Goal: Transaction & Acquisition: Register for event/course

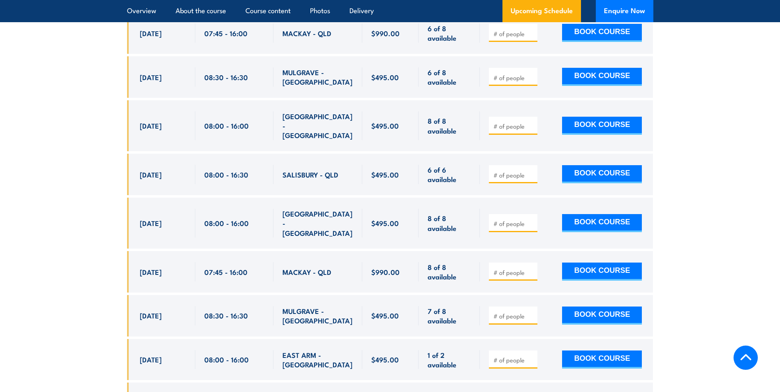
scroll to position [1705, 0]
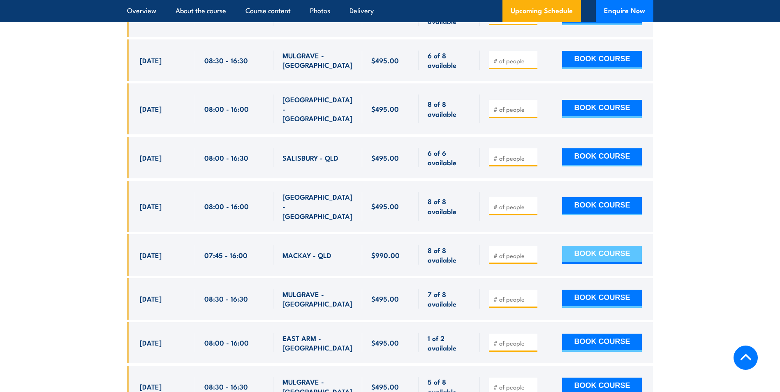
click at [593, 246] on button "BOOK COURSE" at bounding box center [602, 255] width 80 height 18
type input "1"
click at [603, 246] on button "BOOK COURSE" at bounding box center [602, 255] width 80 height 18
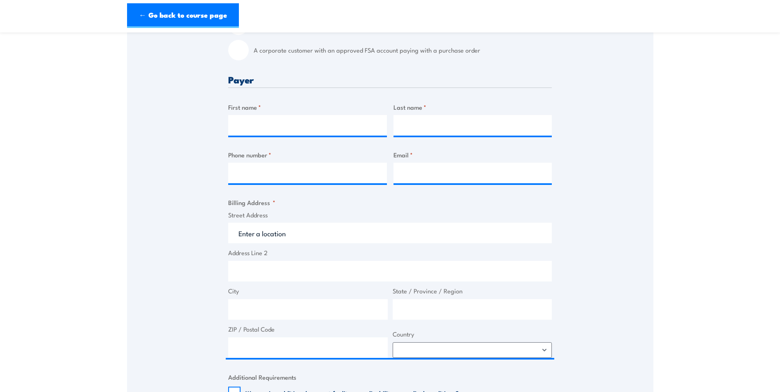
scroll to position [288, 0]
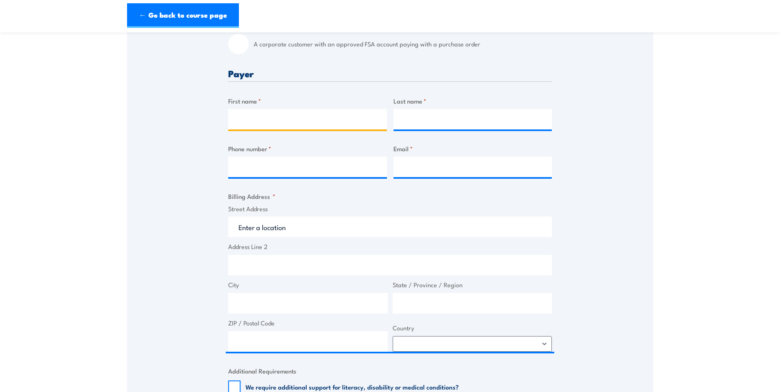
click at [305, 120] on input "First name *" at bounding box center [307, 119] width 159 height 21
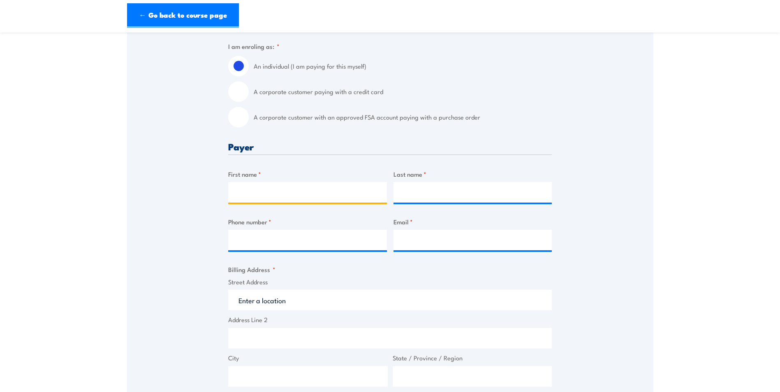
scroll to position [206, 0]
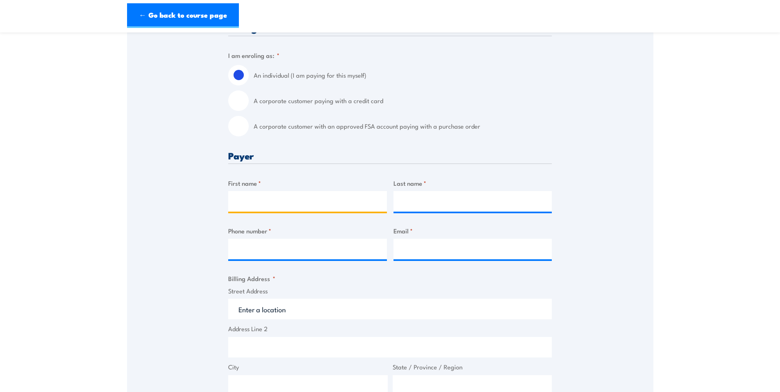
click at [288, 210] on input "First name *" at bounding box center [307, 201] width 159 height 21
type input "[PERSON_NAME]"
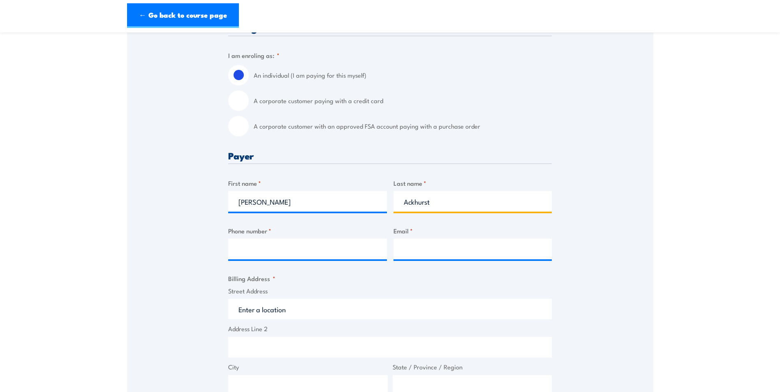
type input "Ackhurst"
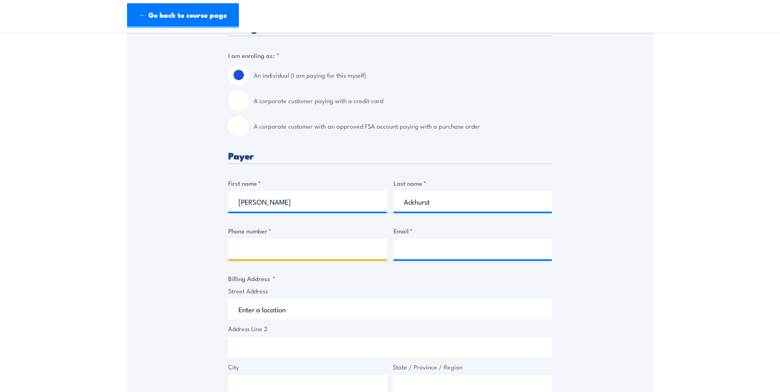
click at [300, 250] on input "Phone number *" at bounding box center [307, 249] width 159 height 21
click at [288, 257] on input "Phone number *" at bounding box center [307, 249] width 159 height 21
paste input "0417 620 054"
type input "0417 620 054"
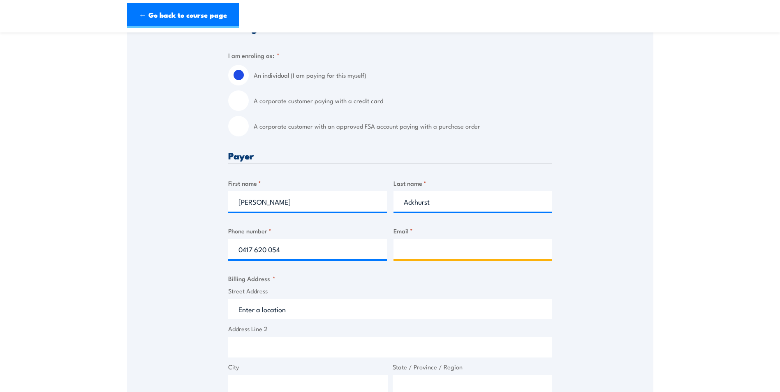
click at [437, 259] on input "Email *" at bounding box center [472, 249] width 159 height 21
type input "[PERSON_NAME][EMAIL_ADDRESS][DOMAIN_NAME]"
click at [299, 314] on input "Street Address" at bounding box center [390, 309] width 324 height 21
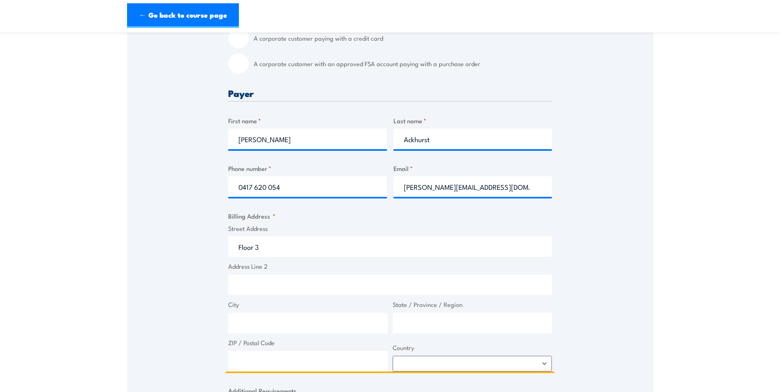
scroll to position [288, 0]
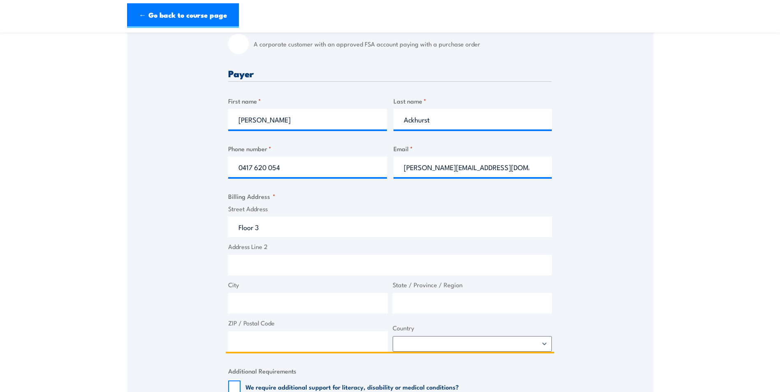
type input "Floor 3"
click at [259, 275] on input "Address Line 2" at bounding box center [390, 265] width 324 height 21
type input "[STREET_ADDRESS][PERSON_NAME]"
click at [349, 314] on input "City" at bounding box center [307, 303] width 159 height 21
type input "Mackay"
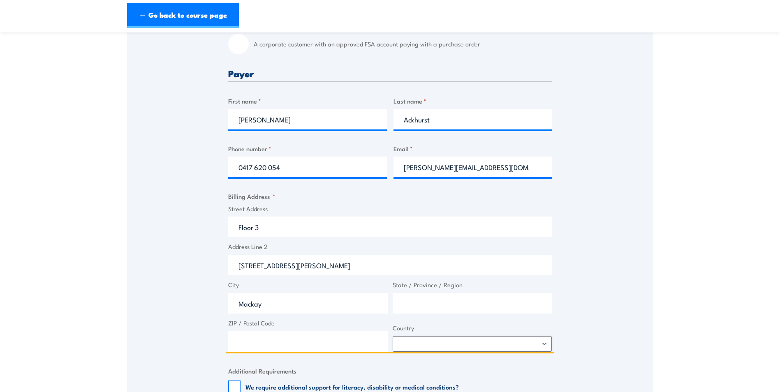
click at [450, 314] on input "State / Province / Region" at bounding box center [472, 303] width 159 height 21
type input "QLD"
click at [250, 347] on input "ZIP / Postal Code" at bounding box center [307, 341] width 159 height 21
type input "4740"
click at [546, 348] on select "[GEOGRAPHIC_DATA] [GEOGRAPHIC_DATA] [GEOGRAPHIC_DATA] [US_STATE] [GEOGRAPHIC_DA…" at bounding box center [472, 344] width 159 height 16
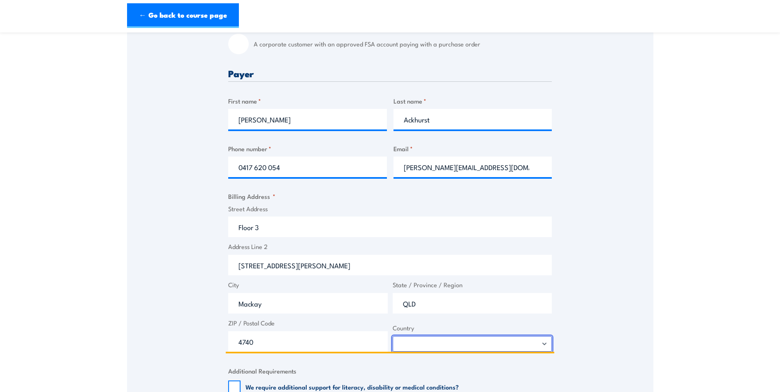
select select "[GEOGRAPHIC_DATA]"
click at [393, 343] on select "[GEOGRAPHIC_DATA] [GEOGRAPHIC_DATA] [GEOGRAPHIC_DATA] [US_STATE] [GEOGRAPHIC_DA…" at bounding box center [472, 344] width 159 height 16
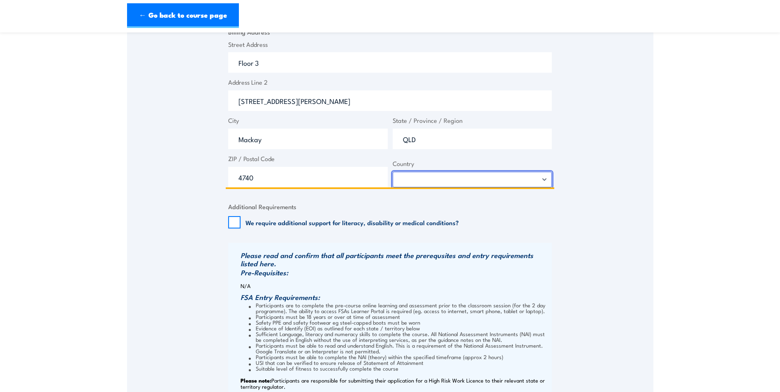
scroll to position [658, 0]
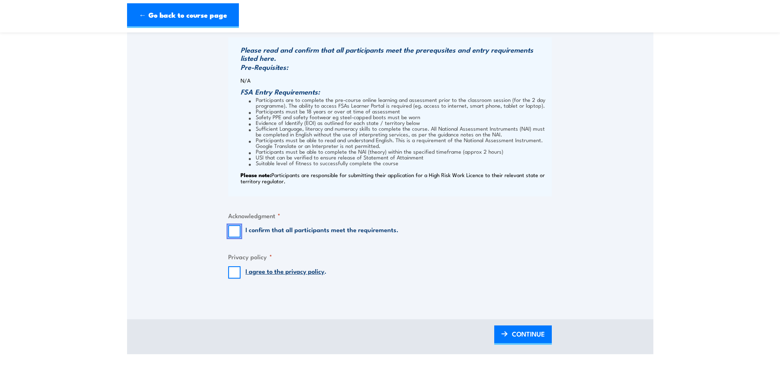
click at [230, 238] on input "I confirm that all participants meet the requirements." at bounding box center [234, 231] width 12 height 12
checkbox input "true"
click at [233, 277] on input "I agree to the privacy policy ." at bounding box center [234, 272] width 12 height 12
checkbox input "true"
click at [279, 275] on link "I agree to the privacy policy" at bounding box center [284, 270] width 79 height 9
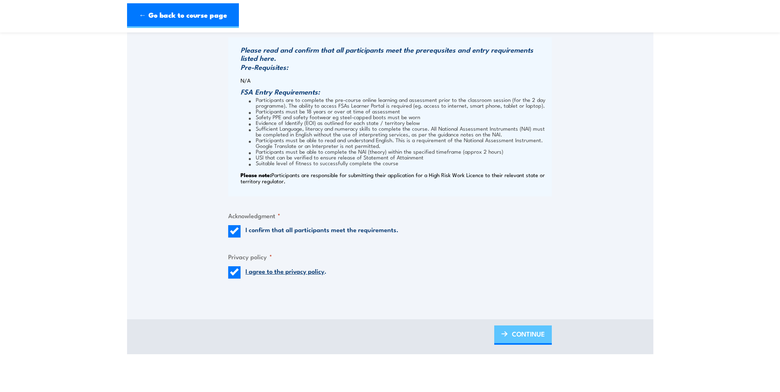
click at [527, 337] on span "CONTINUE" at bounding box center [528, 334] width 33 height 22
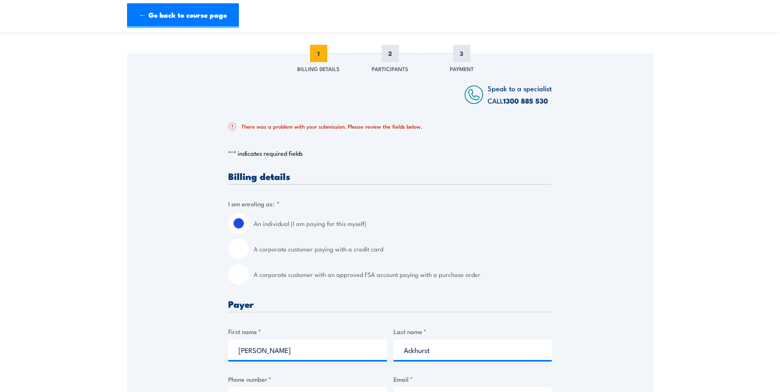
scroll to position [109, 0]
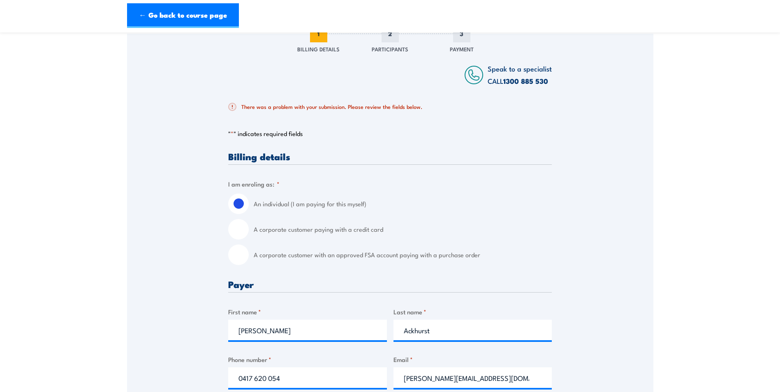
click at [238, 236] on input "A corporate customer paying with a credit card" at bounding box center [238, 229] width 21 height 21
radio input "true"
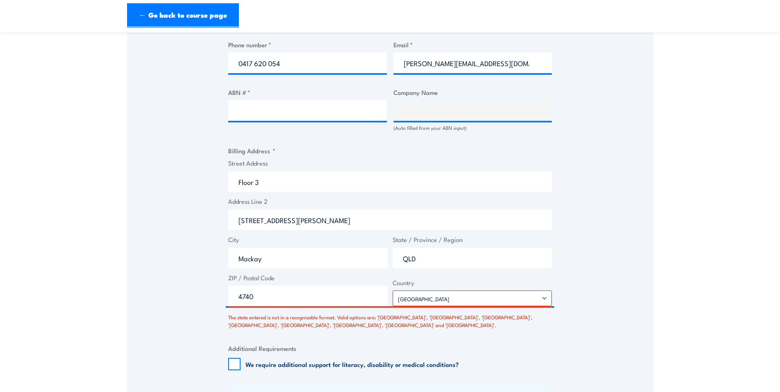
scroll to position [520, 0]
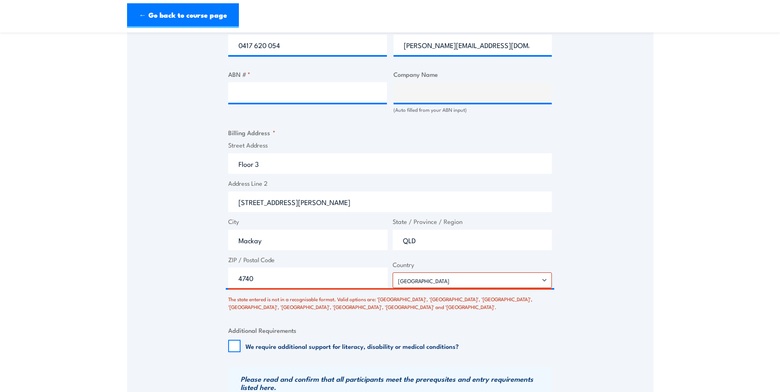
click at [512, 340] on fieldset "Additional Requirements We require additional support for literacy, disability …" at bounding box center [390, 339] width 324 height 27
click at [293, 288] on input "4740" at bounding box center [307, 278] width 159 height 21
click at [480, 250] on input "QLD" at bounding box center [472, 240] width 159 height 21
click at [313, 288] on input "4740" at bounding box center [307, 278] width 159 height 21
click at [547, 288] on select "[GEOGRAPHIC_DATA] [GEOGRAPHIC_DATA] [GEOGRAPHIC_DATA] [US_STATE] [GEOGRAPHIC_DA…" at bounding box center [472, 281] width 159 height 16
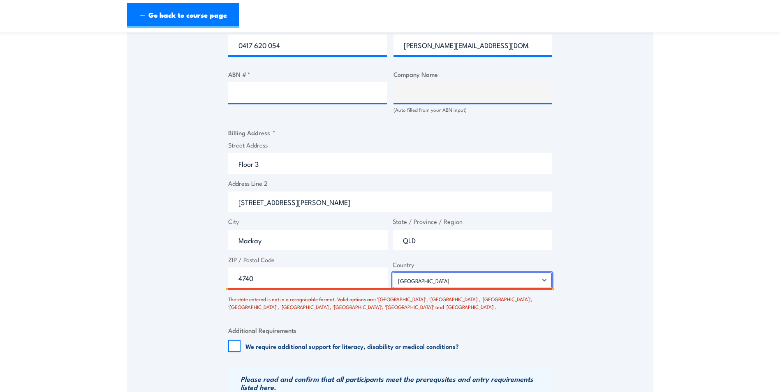
click at [393, 280] on select "[GEOGRAPHIC_DATA] [GEOGRAPHIC_DATA] [GEOGRAPHIC_DATA] [US_STATE] [GEOGRAPHIC_DA…" at bounding box center [472, 281] width 159 height 16
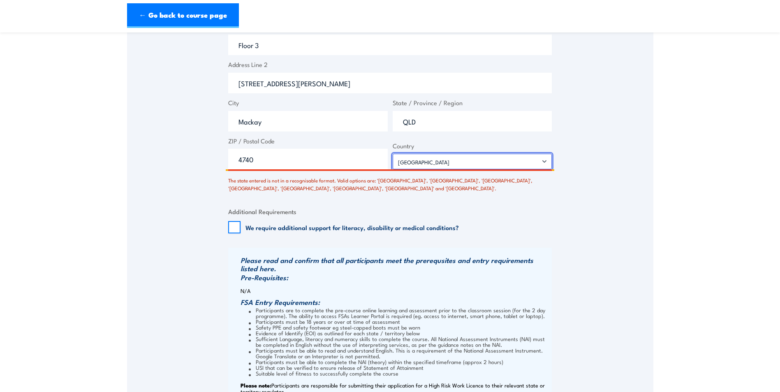
scroll to position [643, 0]
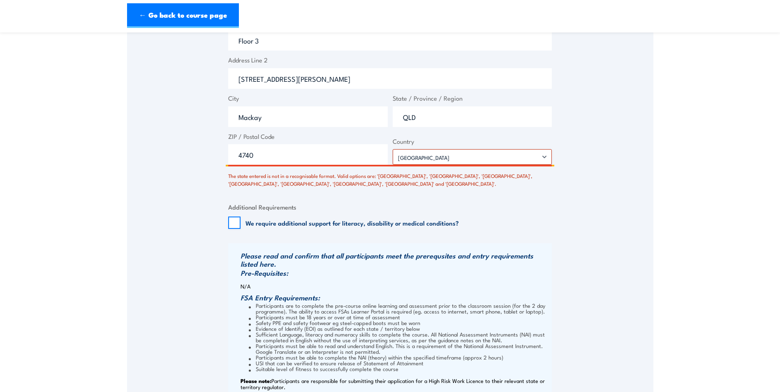
drag, startPoint x: 280, startPoint y: 165, endPoint x: 218, endPoint y: 157, distance: 62.1
click at [218, 157] on div "Speak to a specialist CALL [PHONE_NUMBER] CALL [PHONE_NUMBER] There was a probl…" at bounding box center [390, 0] width 526 height 1003
click at [273, 165] on input "ZIP / Postal Code" at bounding box center [307, 154] width 159 height 21
type input "4740"
click at [437, 243] on div "Billing details I am enroling as: * An individual (I am paying for this myself)…" at bounding box center [390, 57] width 324 height 881
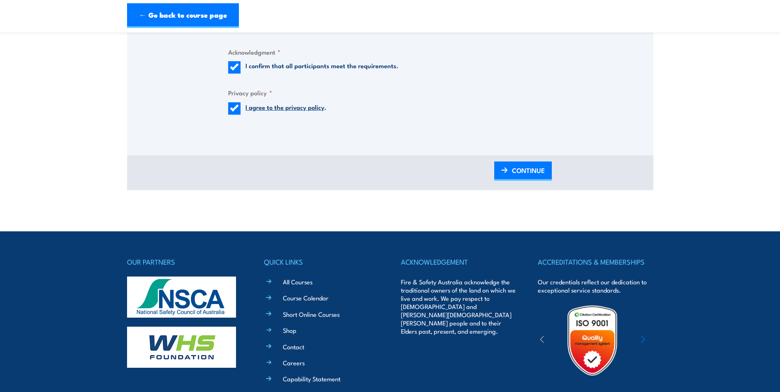
scroll to position [1013, 0]
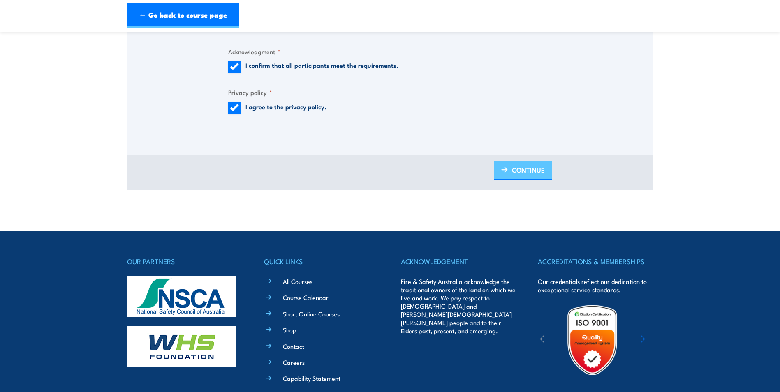
click at [536, 179] on span "CONTINUE" at bounding box center [528, 170] width 33 height 22
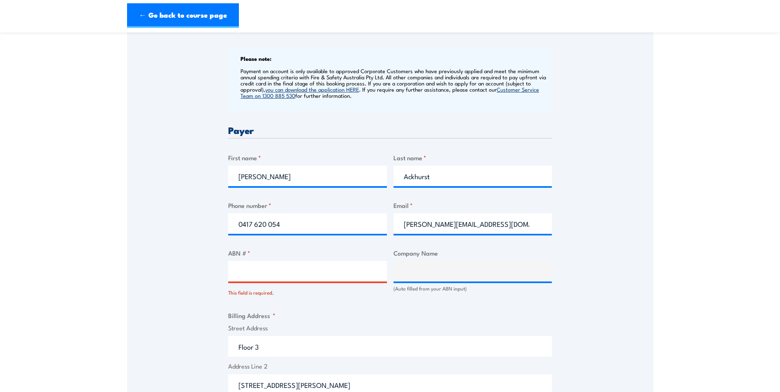
scroll to position [356, 0]
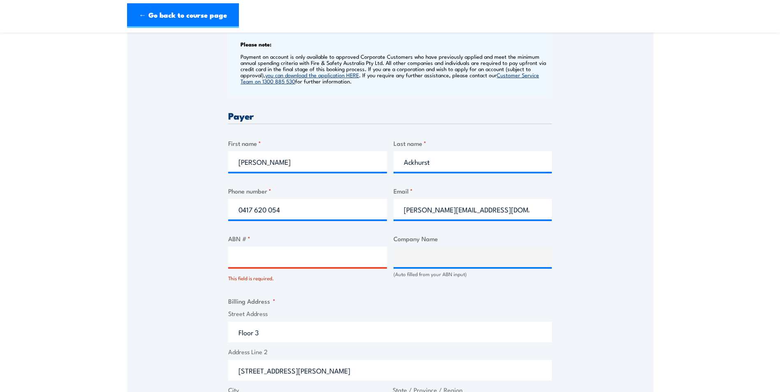
click at [262, 267] on input "ABN # *" at bounding box center [307, 257] width 159 height 21
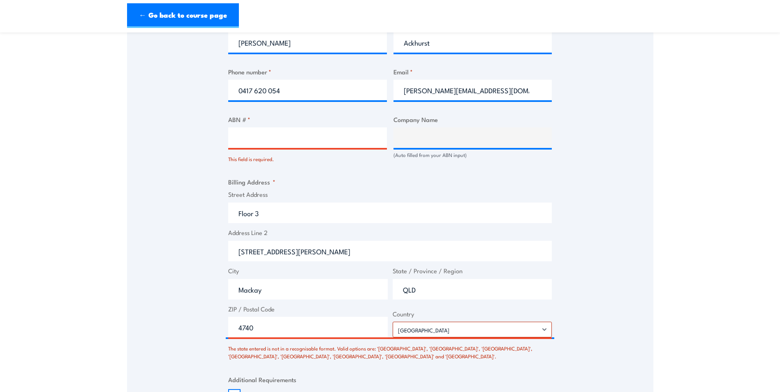
scroll to position [479, 0]
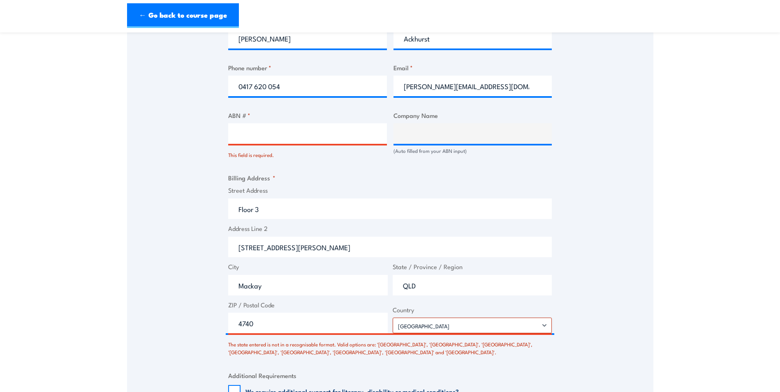
click at [457, 129] on div "Company Name (Auto filled from your ABN input)" at bounding box center [472, 135] width 159 height 48
click at [320, 144] on input "ABN # *" at bounding box center [307, 133] width 159 height 21
type input "39407690291"
click at [445, 180] on fieldset "Billing Address * Street Address Floor 3 Address Line [STREET_ADDRESS][PERSON_N…" at bounding box center [390, 264] width 324 height 183
type input "Department of Transport and Main Roads"
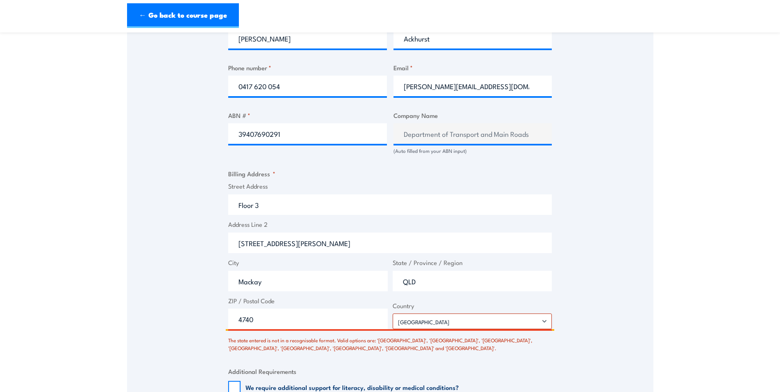
drag, startPoint x: 273, startPoint y: 328, endPoint x: 214, endPoint y: 324, distance: 59.0
click at [214, 324] on div "Speak to a specialist CALL [PHONE_NUMBER] CALL [PHONE_NUMBER] There was a probl…" at bounding box center [390, 165] width 526 height 1003
click at [428, 289] on input "QLD" at bounding box center [472, 281] width 159 height 21
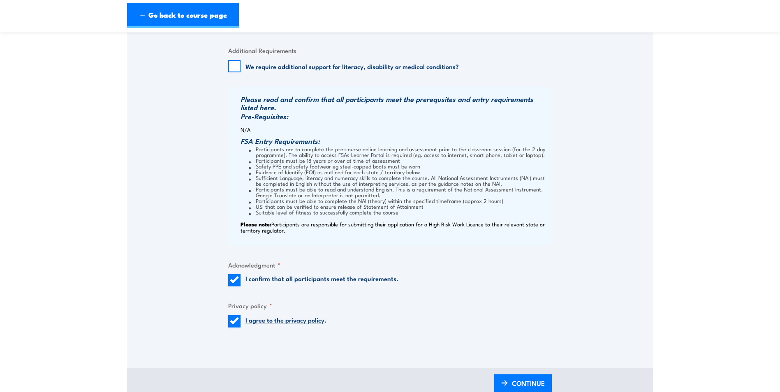
scroll to position [808, 0]
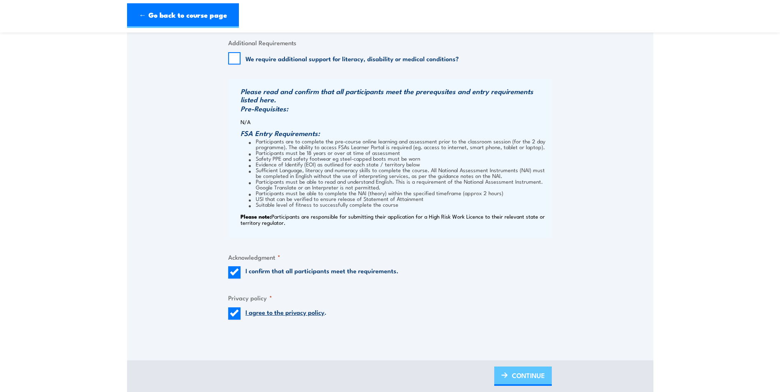
click at [520, 378] on span "CONTINUE" at bounding box center [528, 376] width 33 height 22
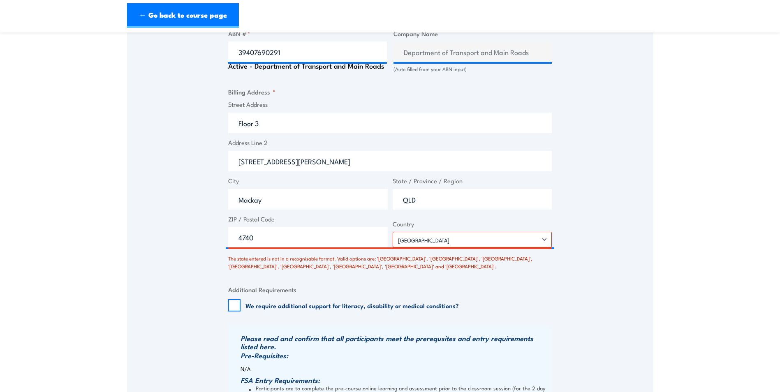
scroll to position [561, 0]
drag, startPoint x: 284, startPoint y: 250, endPoint x: 213, endPoint y: 240, distance: 71.7
click at [213, 240] on div "Speak to a specialist CALL [PHONE_NUMBER] CALL [PHONE_NUMBER] There was a probl…" at bounding box center [390, 83] width 526 height 1003
click at [585, 209] on div "Speak to a specialist CALL [PHONE_NUMBER] CALL [PHONE_NUMBER] There was a probl…" at bounding box center [390, 83] width 526 height 1003
click at [545, 246] on select "[GEOGRAPHIC_DATA] [GEOGRAPHIC_DATA] [GEOGRAPHIC_DATA] [US_STATE] [GEOGRAPHIC_DA…" at bounding box center [472, 239] width 159 height 16
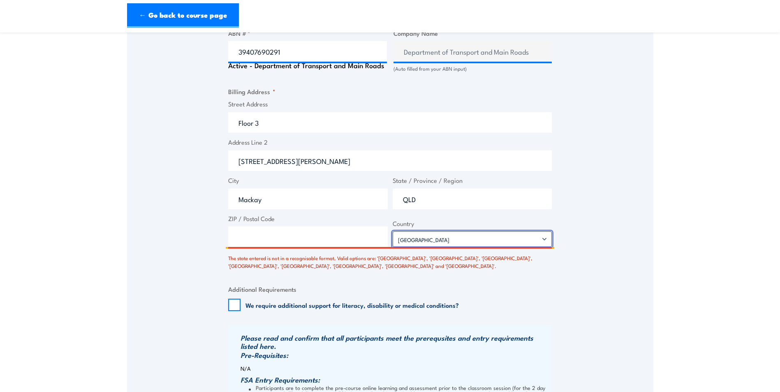
select select
click at [393, 238] on select "[GEOGRAPHIC_DATA] [GEOGRAPHIC_DATA] [GEOGRAPHIC_DATA] [US_STATE] [GEOGRAPHIC_DA…" at bounding box center [472, 239] width 159 height 16
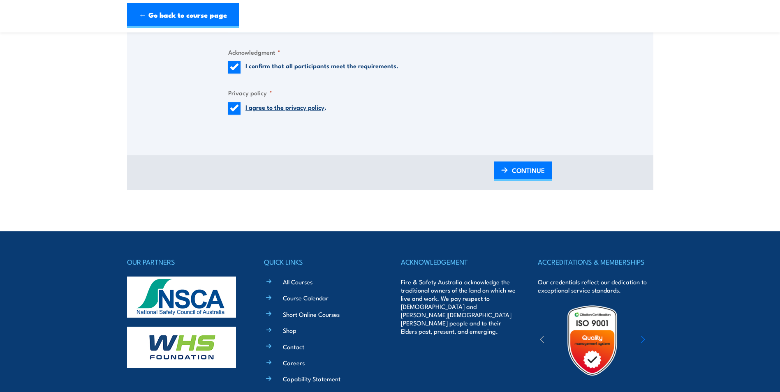
scroll to position [1013, 0]
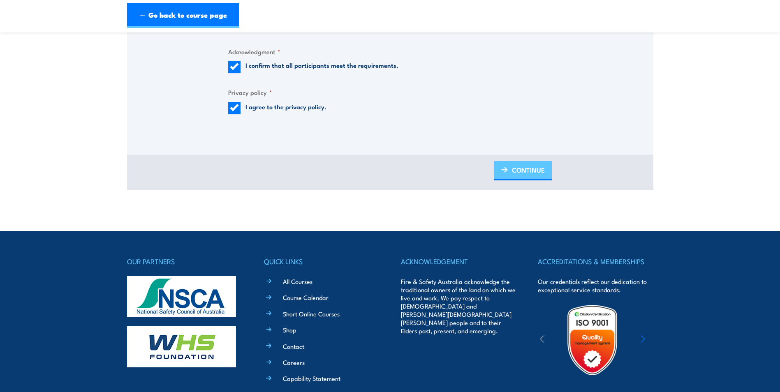
click at [530, 179] on span "CONTINUE" at bounding box center [528, 170] width 33 height 22
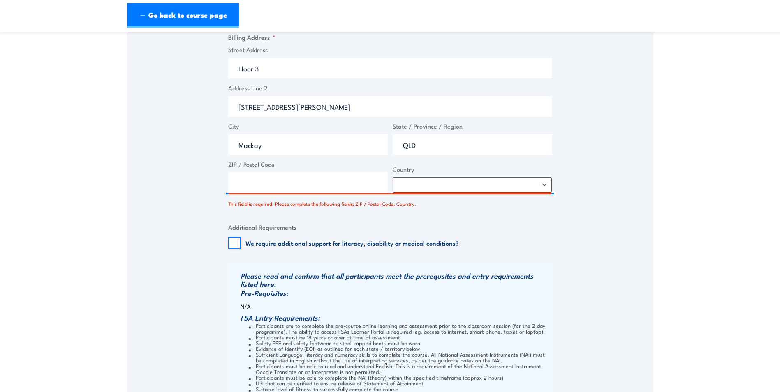
scroll to position [617, 0]
click at [269, 191] on input "ZIP / Postal Code" at bounding box center [307, 181] width 159 height 21
type input "4740"
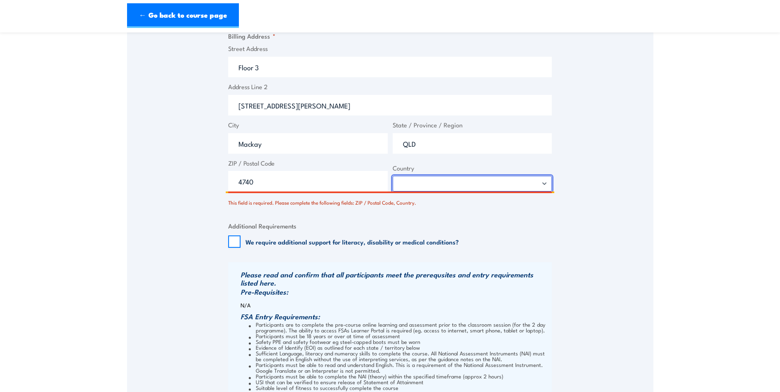
click at [451, 192] on select "[GEOGRAPHIC_DATA] [GEOGRAPHIC_DATA] [GEOGRAPHIC_DATA] [US_STATE] [GEOGRAPHIC_DA…" at bounding box center [472, 184] width 159 height 16
select select "[GEOGRAPHIC_DATA]"
click at [393, 183] on select "[GEOGRAPHIC_DATA] [GEOGRAPHIC_DATA] [GEOGRAPHIC_DATA] [US_STATE] [GEOGRAPHIC_DA…" at bounding box center [472, 184] width 159 height 16
click at [515, 233] on fieldset "Additional Requirements We require additional support for literacy, disability …" at bounding box center [390, 234] width 324 height 27
click at [234, 247] on input "We require additional support for literacy, disability or medical conditions?" at bounding box center [234, 242] width 12 height 12
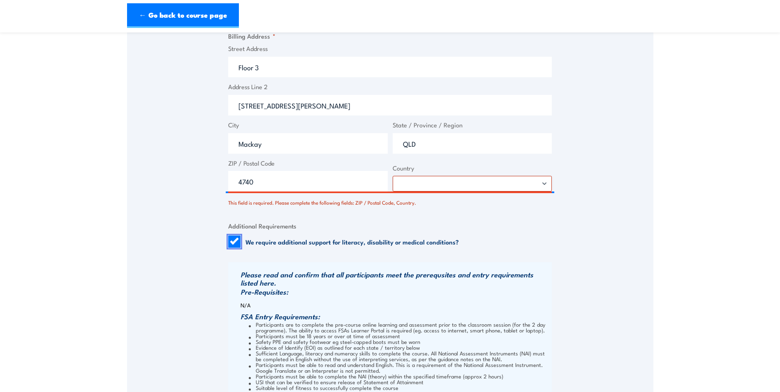
click at [238, 247] on input "We require additional support for literacy, disability or medical conditions?" at bounding box center [234, 242] width 12 height 12
checkbox input "false"
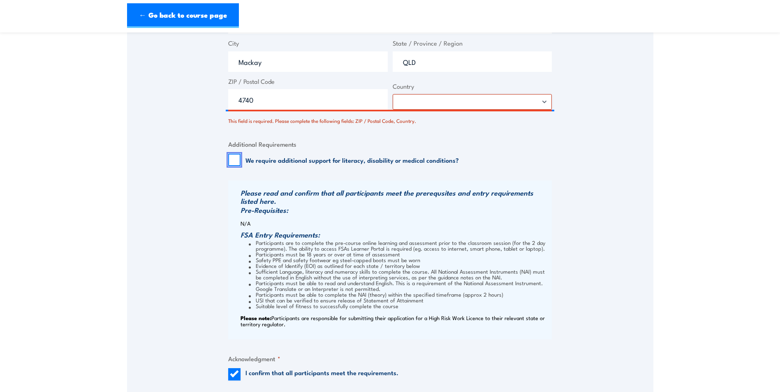
scroll to position [699, 0]
click at [249, 117] on div "This field is required. Please complete the following fields: ZIP / Postal Code…" at bounding box center [390, 119] width 324 height 12
drag, startPoint x: 254, startPoint y: 110, endPoint x: 213, endPoint y: 106, distance: 41.3
type input "4740"
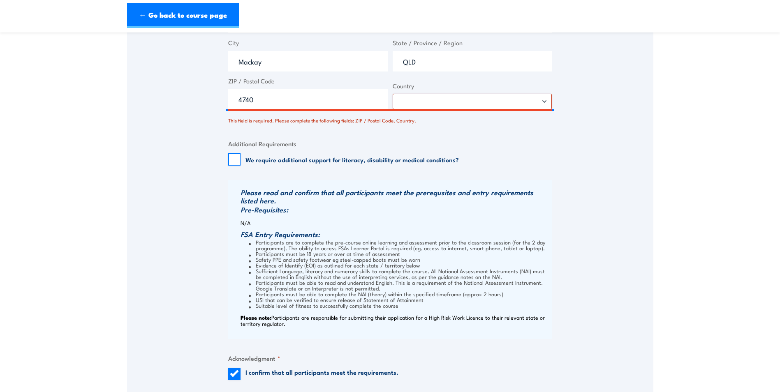
click at [495, 147] on fieldset "Additional Requirements We require additional support for literacy, disability …" at bounding box center [390, 152] width 324 height 27
click at [529, 109] on select "[GEOGRAPHIC_DATA] [GEOGRAPHIC_DATA] [GEOGRAPHIC_DATA] [US_STATE] [GEOGRAPHIC_DA…" at bounding box center [472, 102] width 159 height 16
click at [393, 101] on select "[GEOGRAPHIC_DATA] [GEOGRAPHIC_DATA] [GEOGRAPHIC_DATA] [US_STATE] [GEOGRAPHIC_DA…" at bounding box center [472, 102] width 159 height 16
click at [518, 147] on fieldset "Additional Requirements We require additional support for literacy, disability …" at bounding box center [390, 152] width 324 height 27
click at [545, 108] on select "[GEOGRAPHIC_DATA] [GEOGRAPHIC_DATA] [GEOGRAPHIC_DATA] [US_STATE] [GEOGRAPHIC_DA…" at bounding box center [472, 102] width 159 height 16
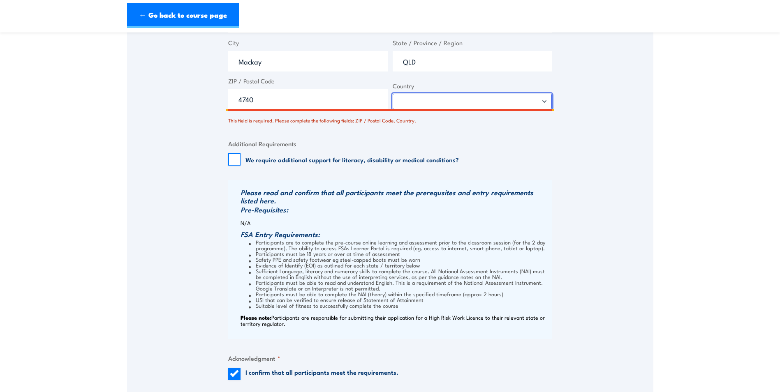
select select "[GEOGRAPHIC_DATA]"
click at [393, 101] on select "[GEOGRAPHIC_DATA] [GEOGRAPHIC_DATA] [GEOGRAPHIC_DATA] [US_STATE] [GEOGRAPHIC_DA…" at bounding box center [472, 102] width 159 height 16
drag, startPoint x: 428, startPoint y: 69, endPoint x: 391, endPoint y: 68, distance: 37.0
click at [391, 68] on span "State / Province / Region [GEOGRAPHIC_DATA]" at bounding box center [472, 54] width 164 height 33
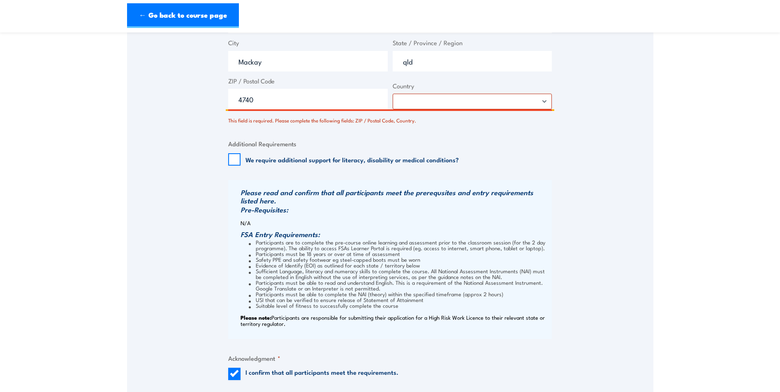
type input "qld"
drag, startPoint x: 420, startPoint y: 69, endPoint x: 390, endPoint y: 67, distance: 30.1
click at [390, 67] on span "State / Province / Region qld" at bounding box center [472, 54] width 164 height 33
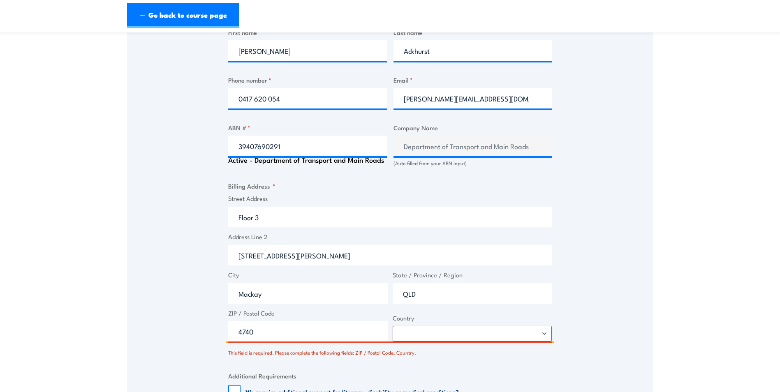
scroll to position [452, 0]
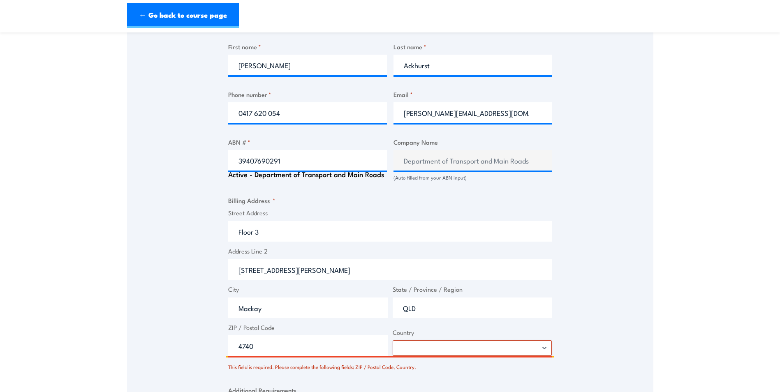
type input "QLD"
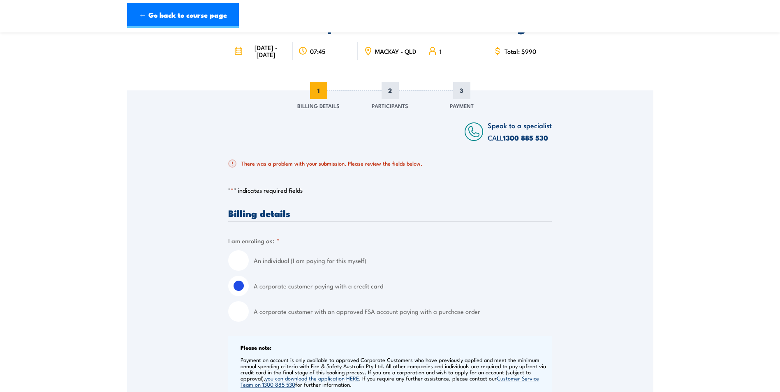
scroll to position [0, 0]
